Goal: Information Seeking & Learning: Find specific fact

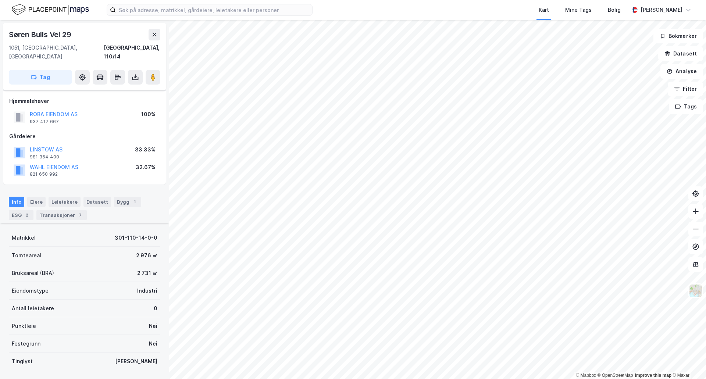
scroll to position [112, 0]
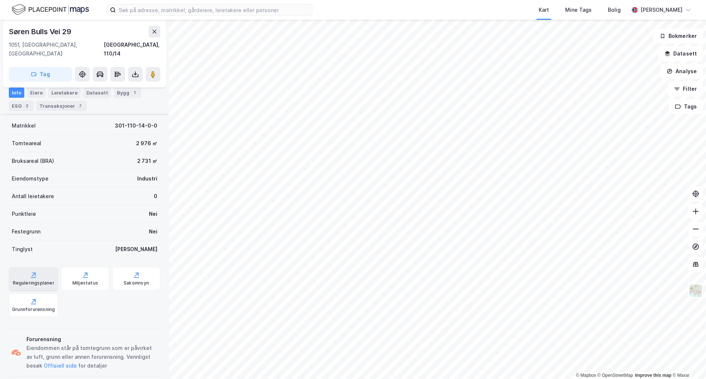
click at [26, 267] on div "Reguleringsplaner" at bounding box center [33, 279] width 49 height 24
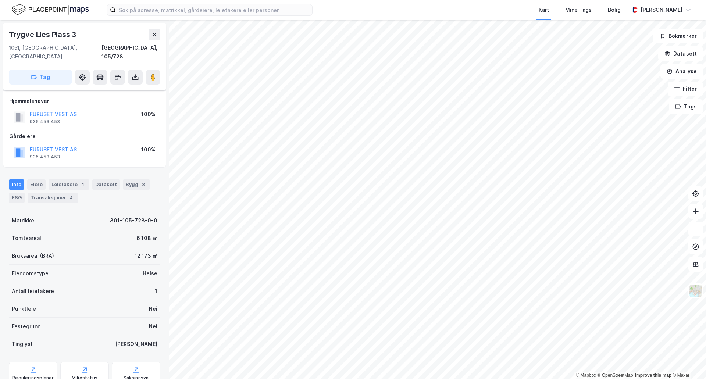
scroll to position [21, 0]
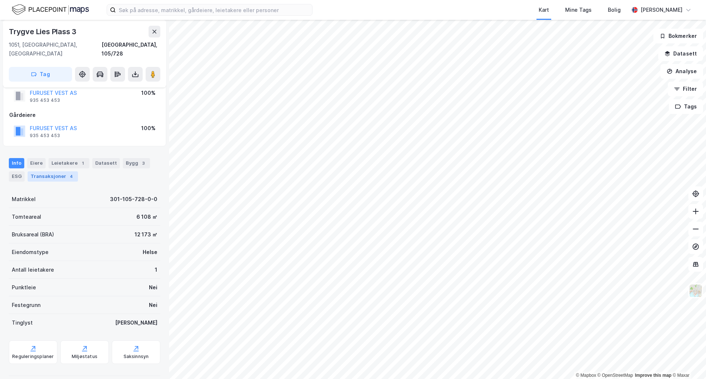
click at [58, 171] on div "Transaksjoner 4" at bounding box center [53, 176] width 50 height 10
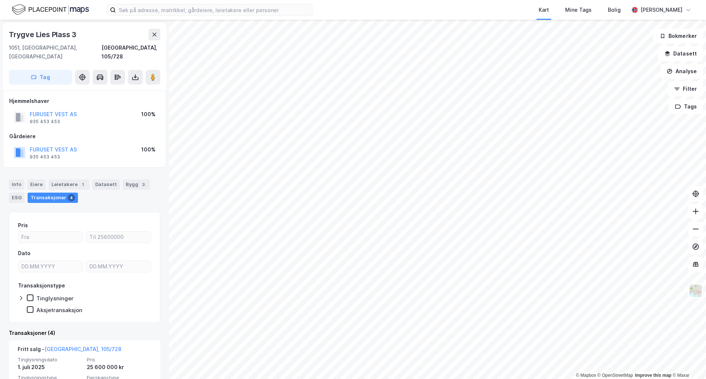
click at [64, 110] on div "FURUSET VEST AS" at bounding box center [53, 114] width 47 height 9
click at [0, 0] on button "FURUSET VEST AS" at bounding box center [0, 0] width 0 height 0
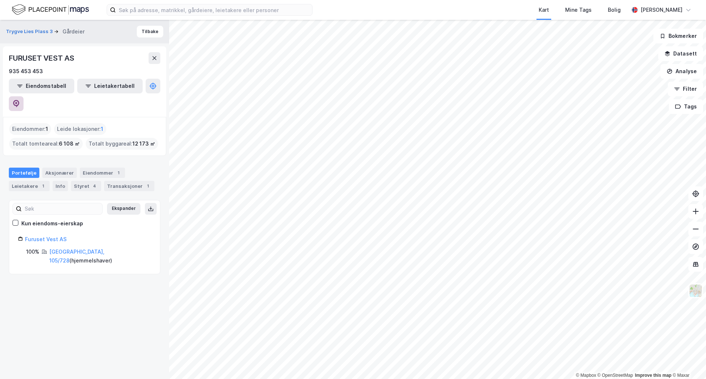
click at [24, 96] on button at bounding box center [16, 103] width 15 height 15
